Goal: Transaction & Acquisition: Register for event/course

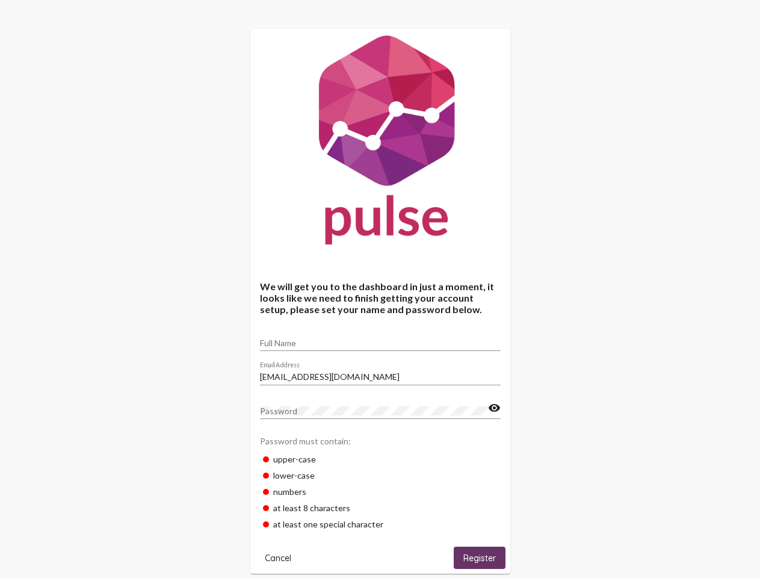
click at [381, 339] on input "Full Name" at bounding box center [380, 343] width 241 height 10
click at [381, 373] on input "[EMAIL_ADDRESS][DOMAIN_NAME]" at bounding box center [380, 377] width 241 height 10
click at [494, 408] on mat-icon "visibility" at bounding box center [494, 408] width 13 height 14
click at [278, 558] on span "Cancel" at bounding box center [278, 558] width 26 height 11
click at [480, 558] on span "Register" at bounding box center [480, 558] width 33 height 11
